Goal: Communication & Community: Answer question/provide support

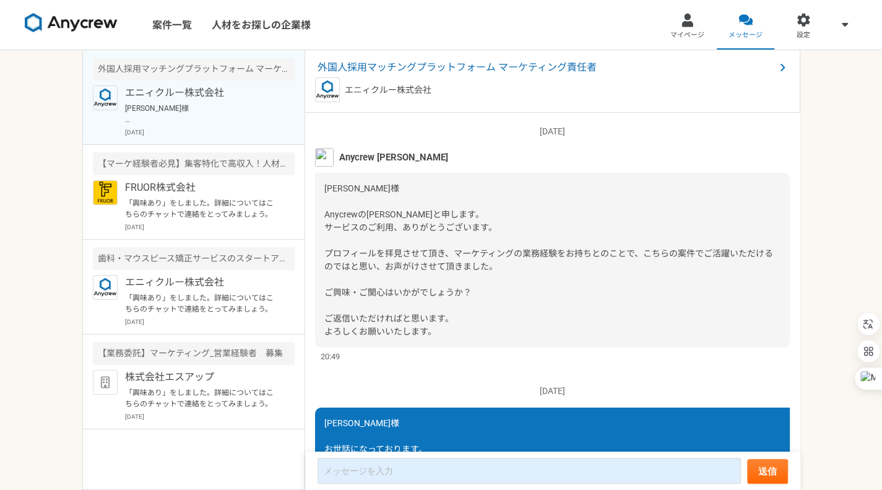
scroll to position [434, 0]
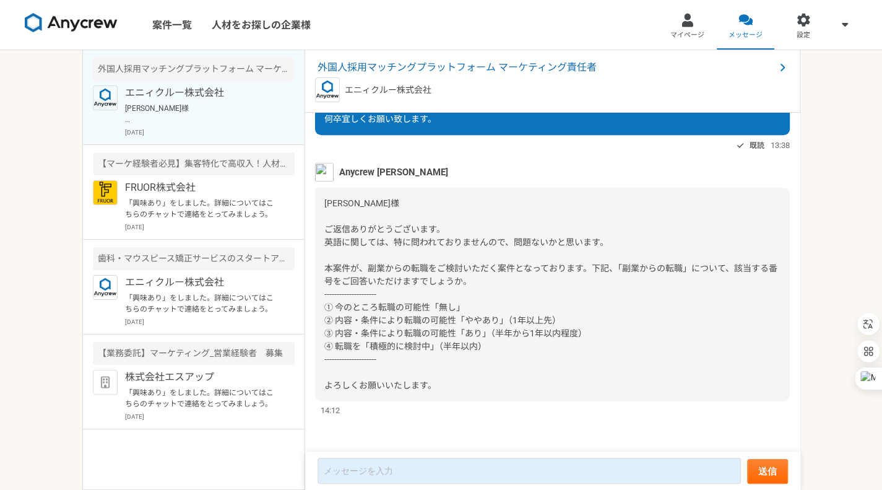
click at [436, 301] on span "[PERSON_NAME]様 ご返信ありがとうございます。 英語に関しては、特に問われておりませんので、問題ないかと思います。 本案件が、副業からの転職をご検…" at bounding box center [550, 294] width 453 height 192
copy span "① 今のところ転職の可能性「無し」"
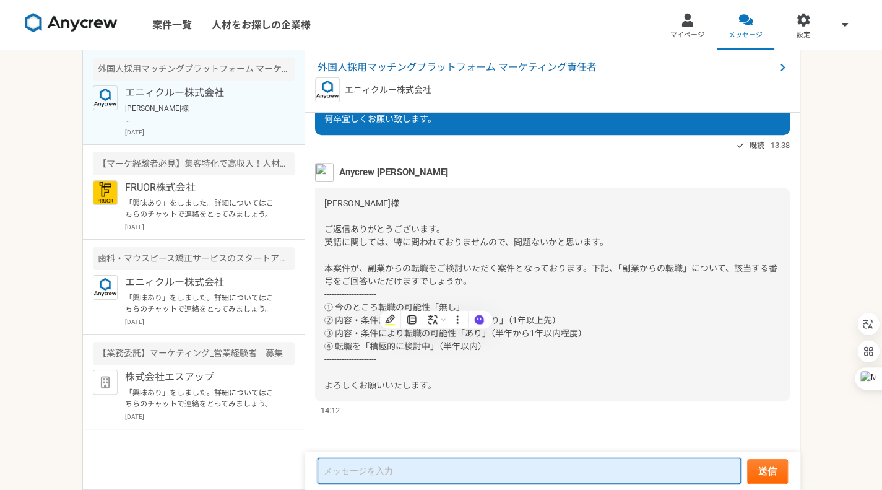
click at [406, 464] on textarea at bounding box center [528, 470] width 423 height 26
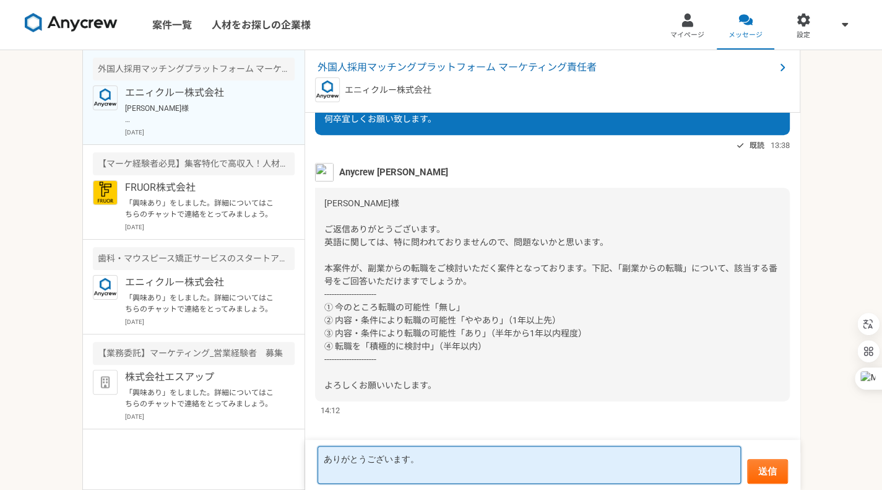
paste textarea "① 今のところ転職の可能性「無し」"
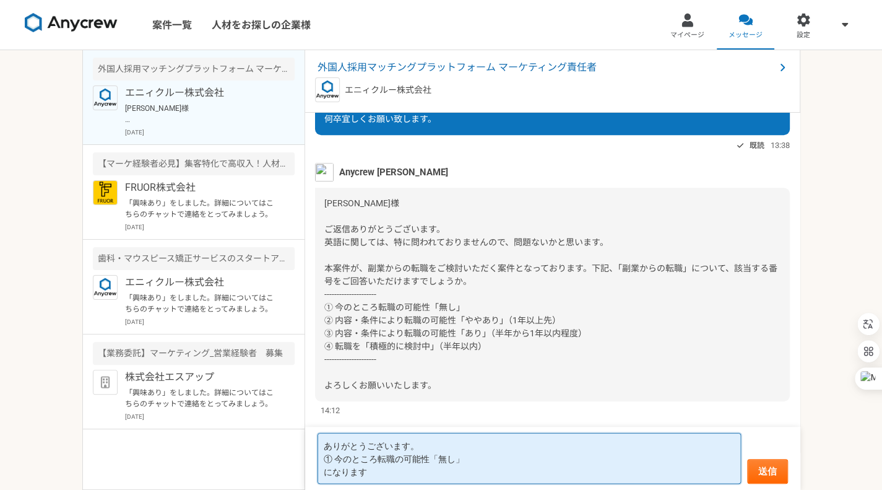
click at [332, 459] on textarea "ありがとうございます。 ① 今のところ転職の可能性「無し」 になります" at bounding box center [528, 458] width 423 height 51
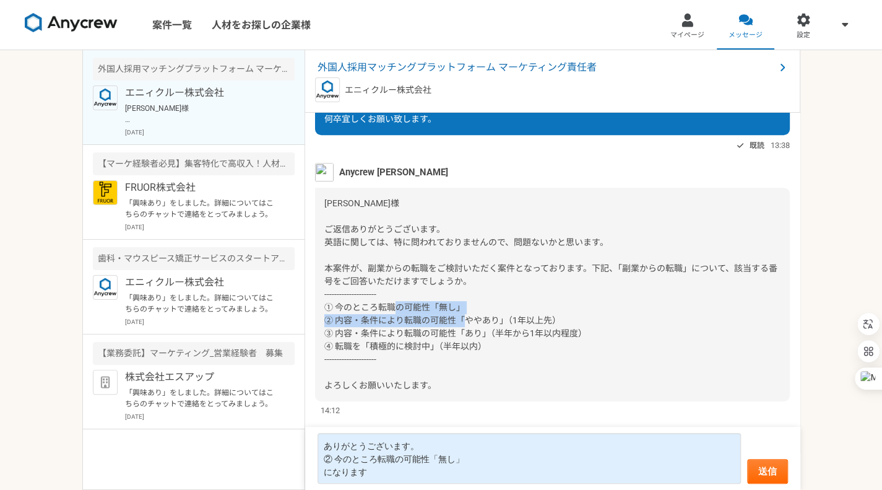
drag, startPoint x: 335, startPoint y: 323, endPoint x: 553, endPoint y: 319, distance: 217.9
click at [553, 319] on span "[PERSON_NAME]様 ご返信ありがとうございます。 英語に関しては、特に問われておりませんので、問題ないかと思います。 本案件が、副業からの転職をご検…" at bounding box center [550, 294] width 453 height 192
click at [556, 319] on span "[PERSON_NAME]様 ご返信ありがとうございます。 英語に関しては、特に問われておりませんので、問題ないかと思います。 本案件が、副業からの転職をご検…" at bounding box center [550, 294] width 453 height 192
drag, startPoint x: 556, startPoint y: 319, endPoint x: 338, endPoint y: 319, distance: 217.9
click at [338, 319] on span "[PERSON_NAME]様 ご返信ありがとうございます。 英語に関しては、特に問われておりませんので、問題ないかと思います。 本案件が、副業からの転職をご検…" at bounding box center [550, 294] width 453 height 192
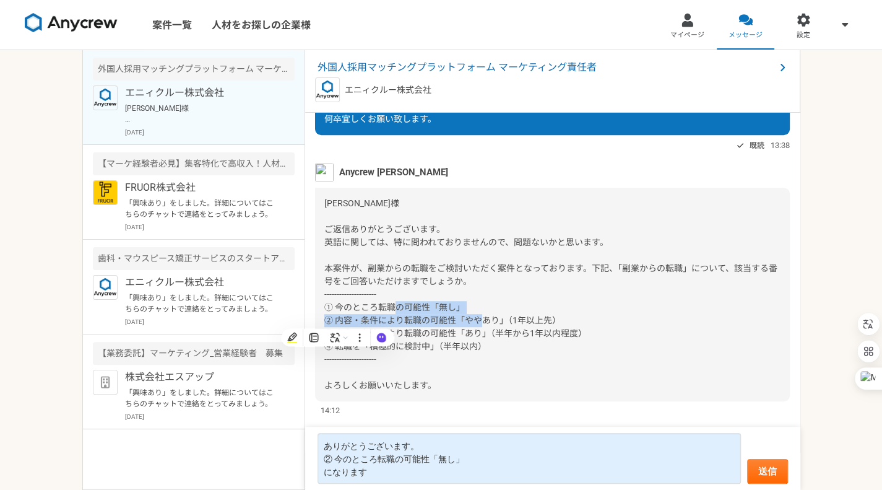
copy span "内容・条件により転職の可能性「ややあり」（1年以上先）"
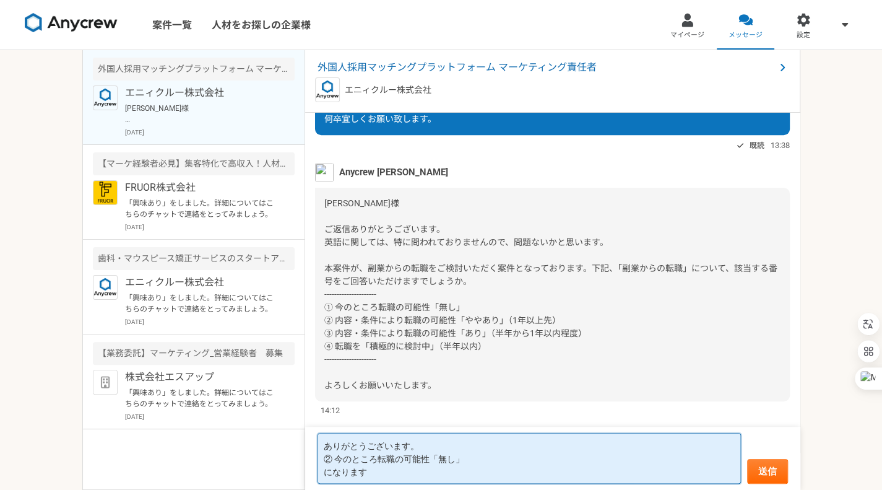
drag, startPoint x: 364, startPoint y: 457, endPoint x: 538, endPoint y: 462, distance: 174.0
click at [538, 462] on textarea "ありがとうございます。 ② 今のところ転職の可能性「無し」 になります" at bounding box center [528, 458] width 423 height 51
paste textarea "内容・条件により転職の可能性「ややあり」（1年以上先）"
type textarea "ありがとうございます。 ② 内容・条件により転職の可能性「ややあり」（1年以上先） になります"
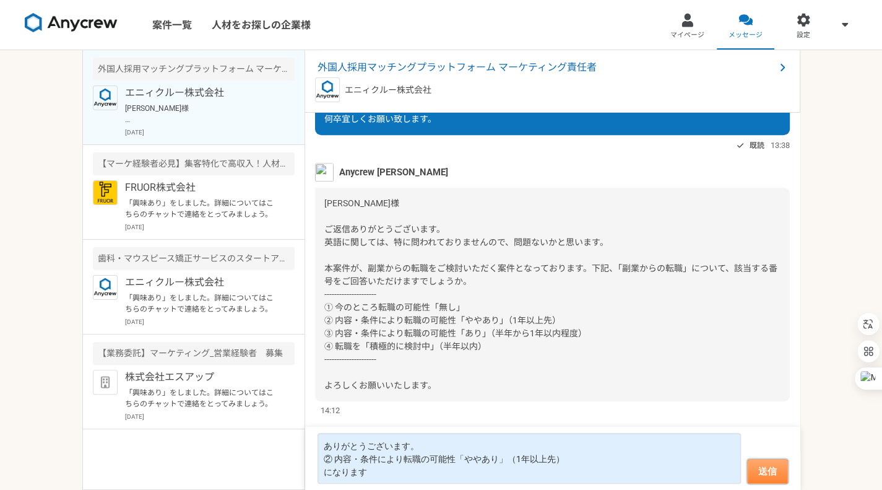
click at [779, 475] on button "送信" at bounding box center [767, 471] width 41 height 25
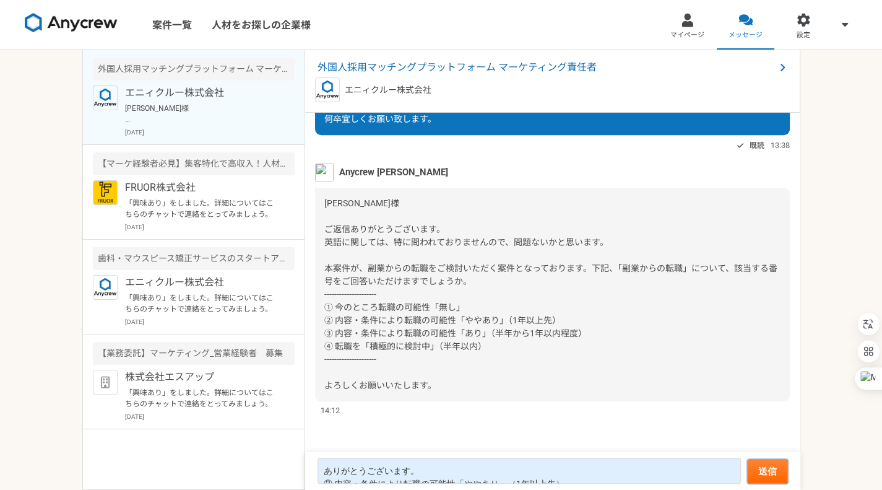
scroll to position [516, 0]
